Goal: Check status: Check status

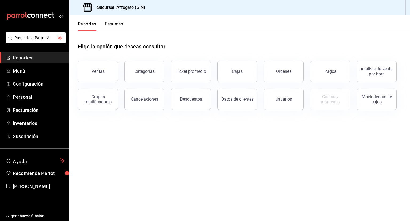
click at [35, 57] on span "Reportes" at bounding box center [39, 57] width 52 height 7
click at [116, 25] on button "Resumen" at bounding box center [114, 25] width 18 height 9
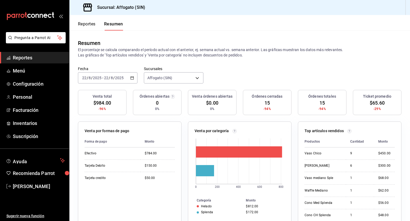
click at [26, 56] on span "Reportes" at bounding box center [39, 57] width 52 height 7
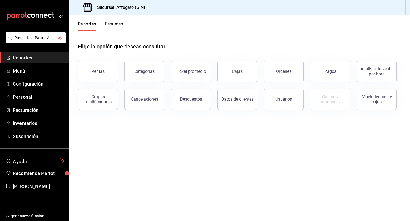
click at [119, 24] on button "Resumen" at bounding box center [114, 25] width 18 height 9
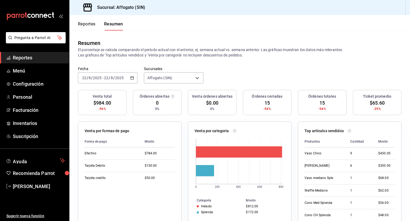
click at [132, 79] on icon "button" at bounding box center [132, 78] width 4 height 4
click at [88, 106] on span "Ayer" at bounding box center [103, 106] width 41 height 6
